Goal: Task Accomplishment & Management: Use online tool/utility

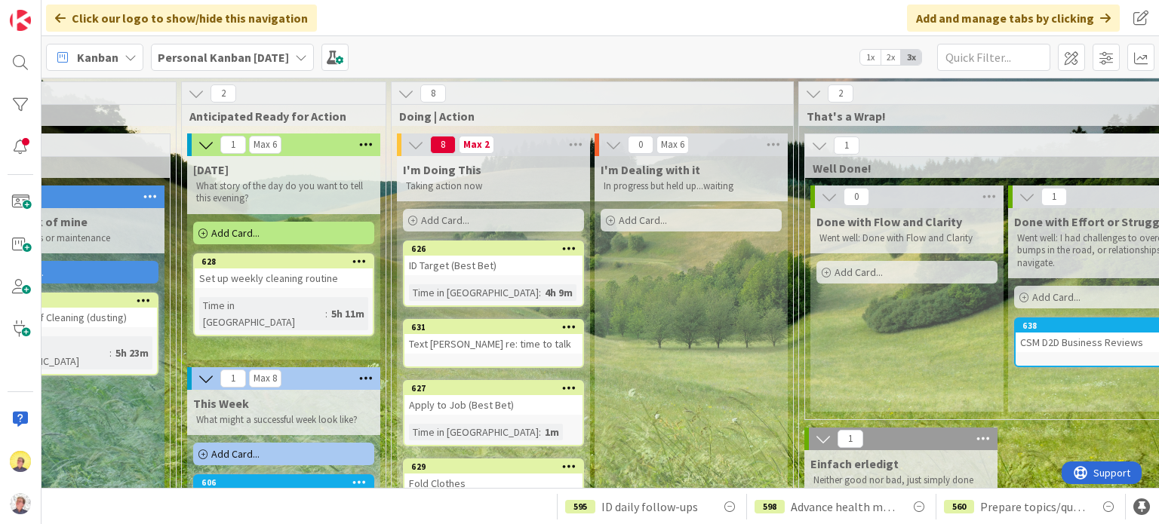
scroll to position [0, 670]
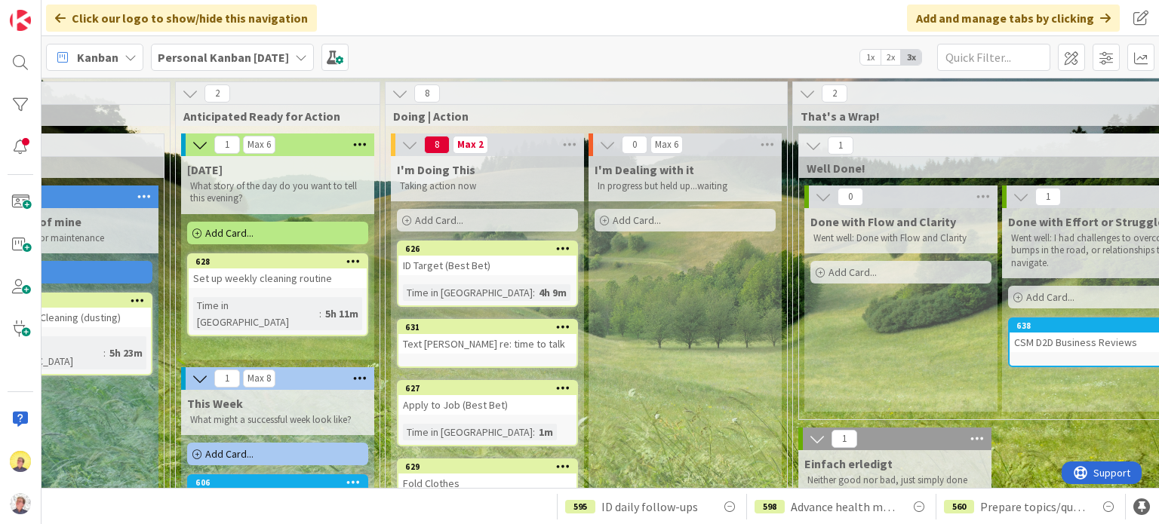
click at [443, 266] on div "ID Target (Best Bet)" at bounding box center [487, 266] width 178 height 20
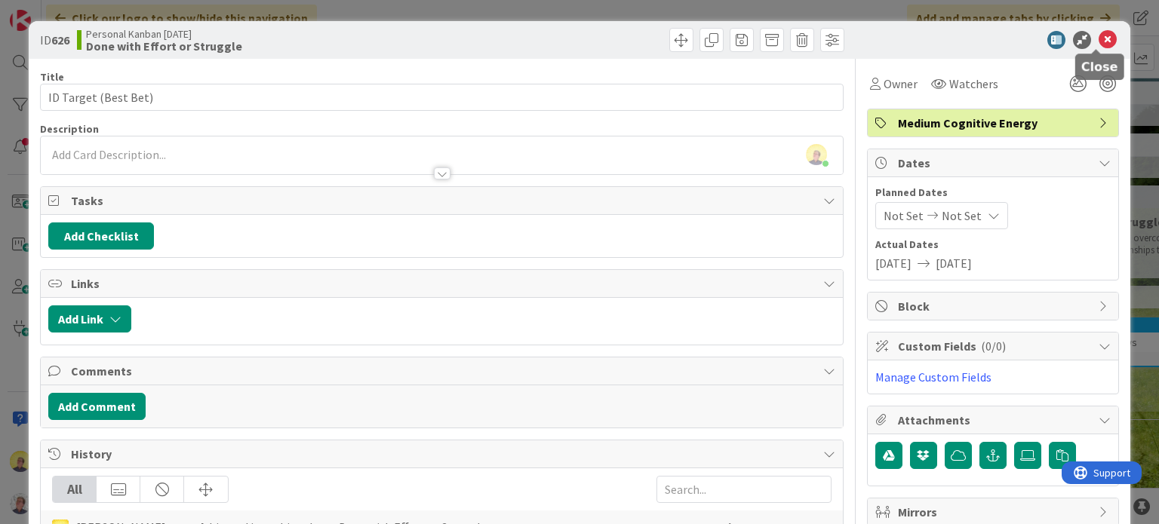
click at [1098, 35] on icon at bounding box center [1107, 40] width 18 height 18
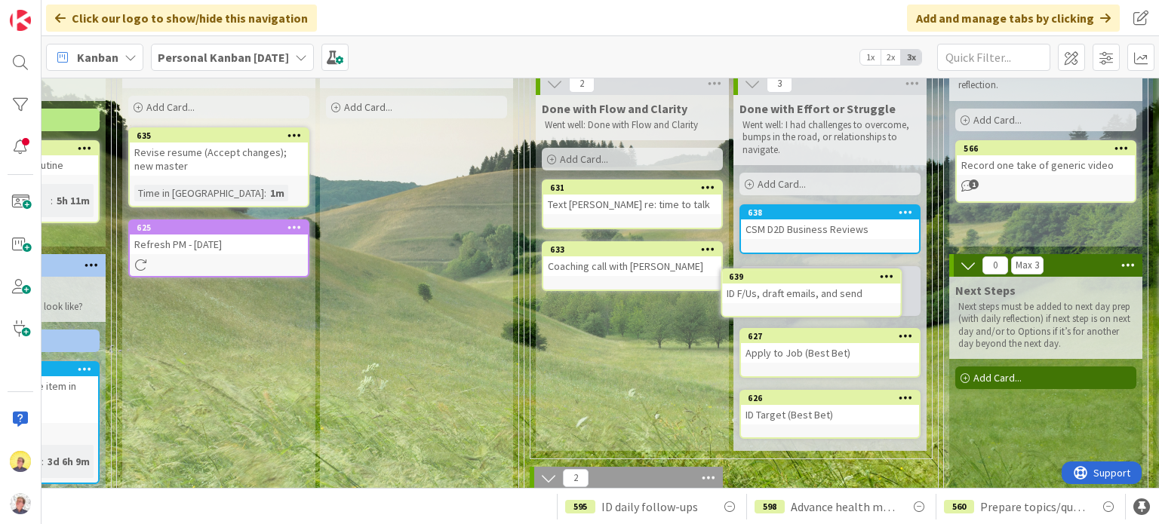
scroll to position [118, 938]
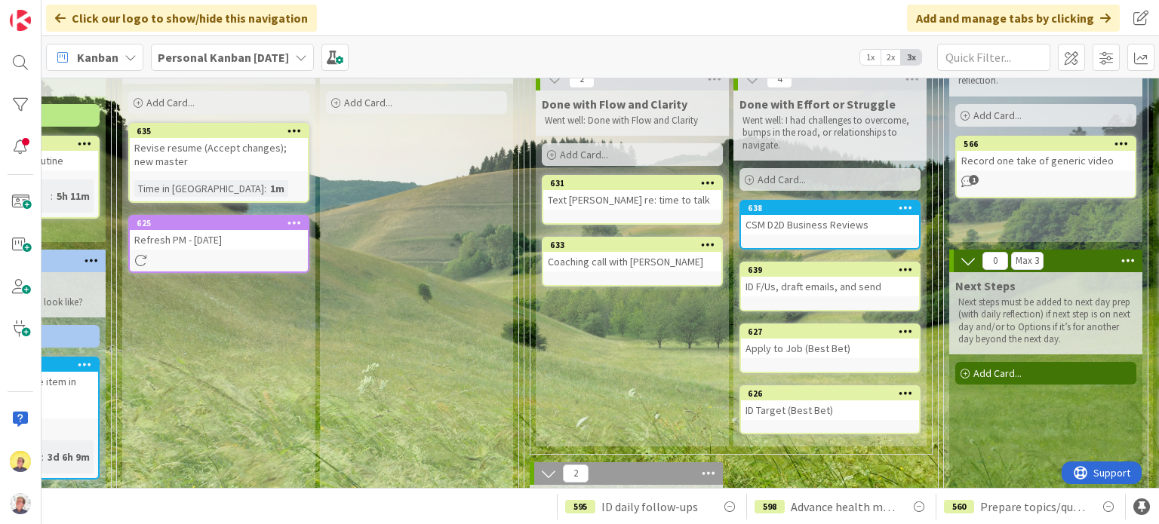
click at [224, 159] on div "Revise resume (Accept changes); new master" at bounding box center [219, 154] width 178 height 33
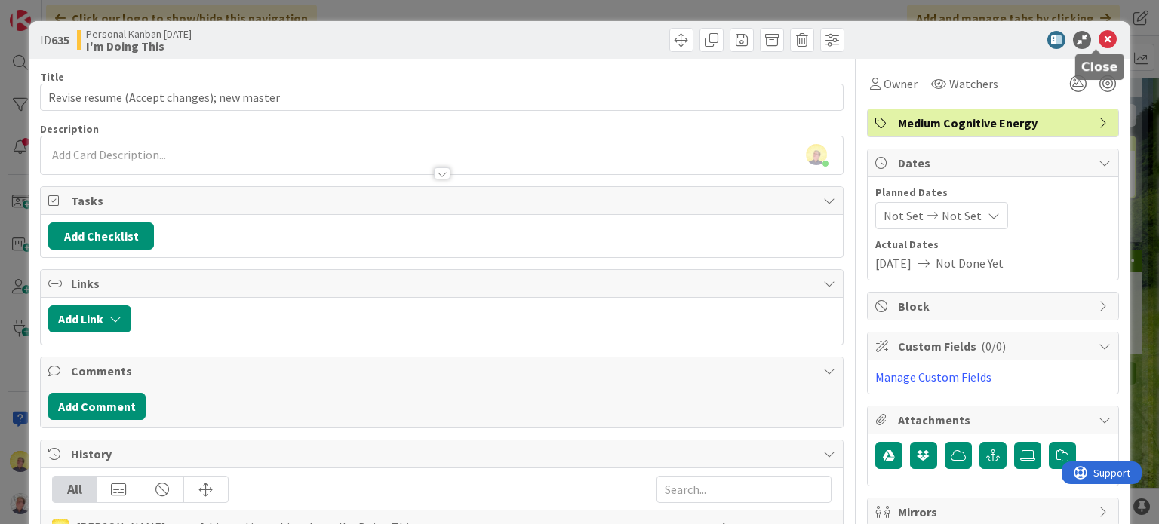
click at [1098, 35] on icon at bounding box center [1107, 40] width 18 height 18
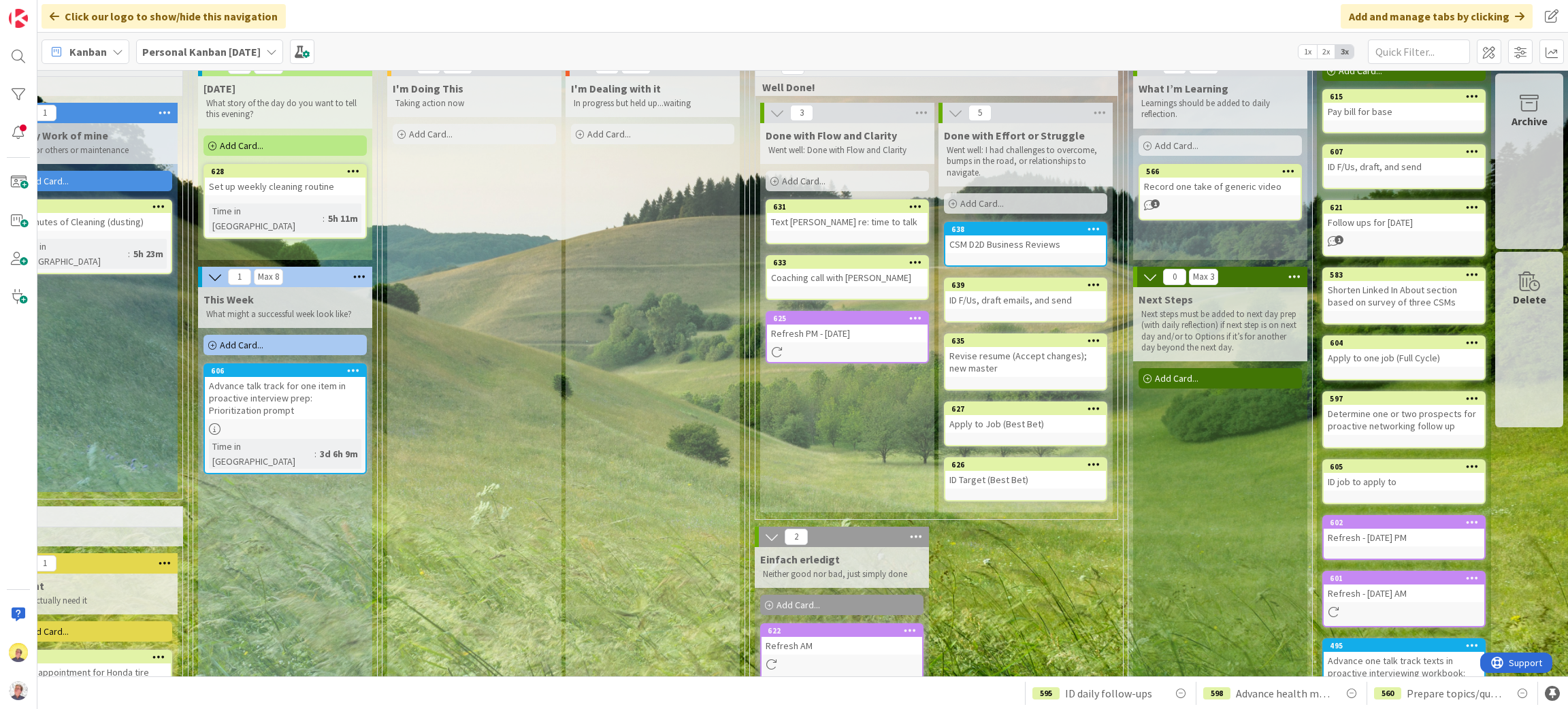
scroll to position [66, 586]
